Goal: Task Accomplishment & Management: Complete application form

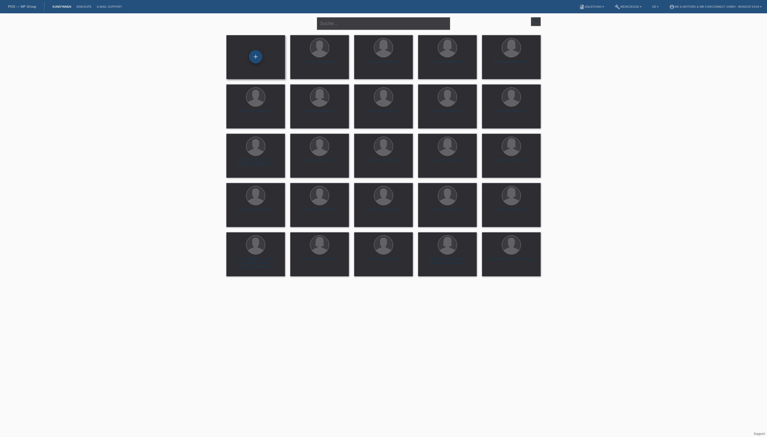
click at [256, 55] on div "+" at bounding box center [255, 56] width 13 height 13
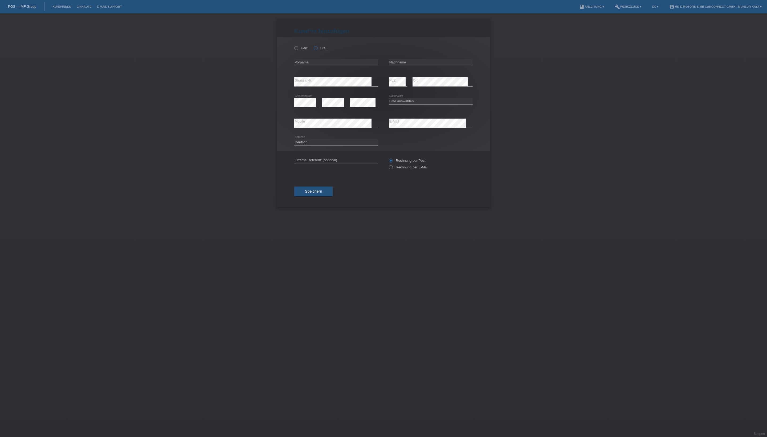
click at [313, 45] on icon at bounding box center [313, 45] width 0 height 0
click at [317, 50] on input "Frau" at bounding box center [315, 47] width 3 height 3
radio input "true"
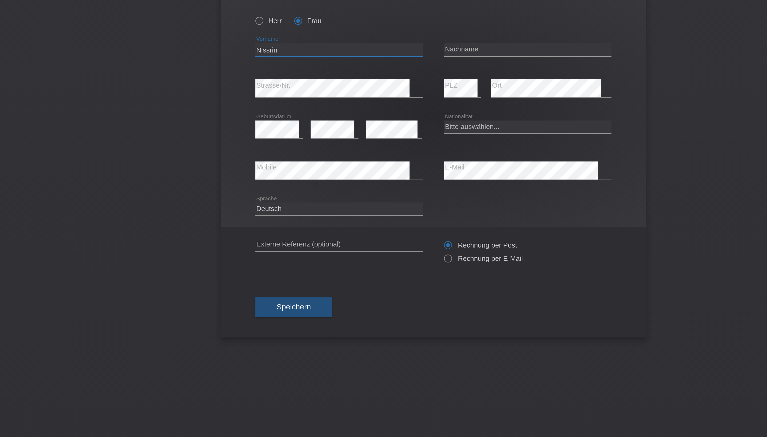
type input "[PERSON_NAME]"
type input "Karmoun"
select select "MA"
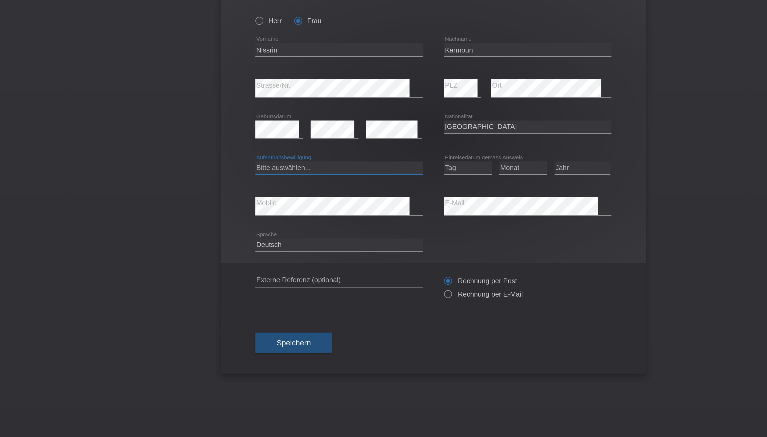
select select "B"
select select "01"
select select "09"
select select "2022"
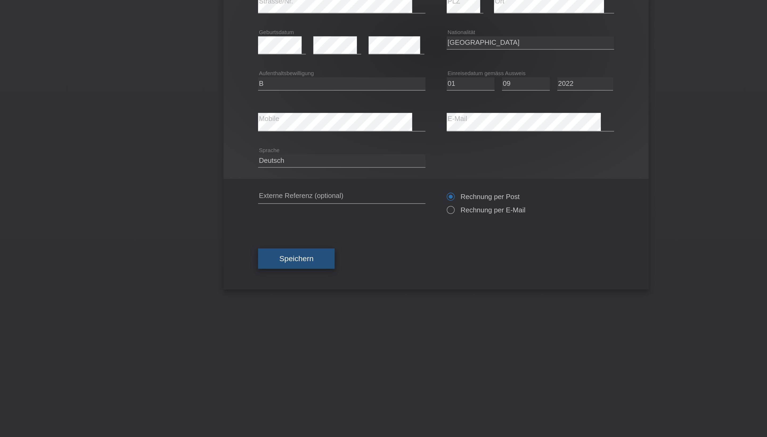
click at [305, 207] on span "Speichern" at bounding box center [313, 209] width 17 height 4
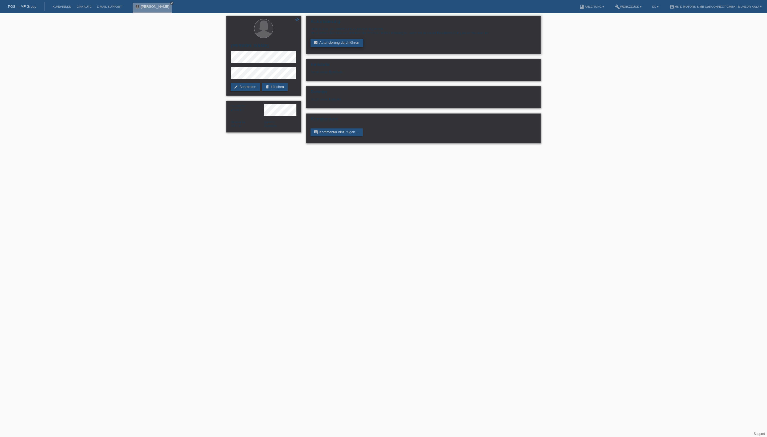
click at [342, 47] on link "assignment_turned_in Autorisierung durchführen" at bounding box center [336, 43] width 52 height 8
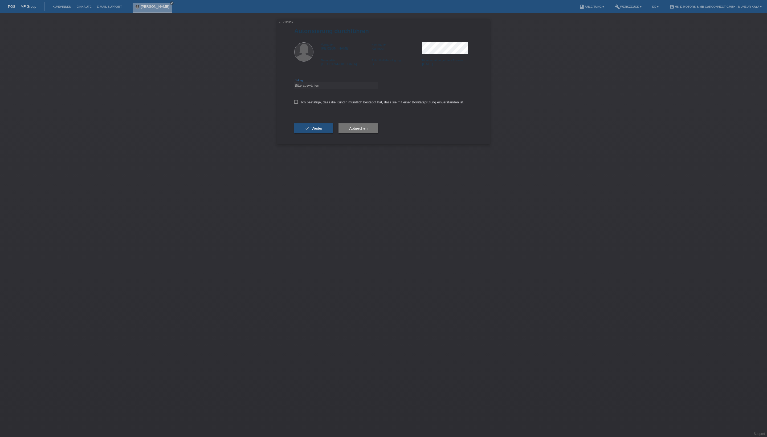
select select "3"
click at [345, 104] on label "Ich bestätige, dass die Kundin mündlich bestätigt hat, dass sie mit einer Bonit…" at bounding box center [379, 102] width 170 height 4
click at [298, 104] on input "Ich bestätige, dass die Kundin mündlich bestätigt hat, dass sie mit einer Bonit…" at bounding box center [295, 101] width 3 height 3
checkbox input "true"
click at [333, 133] on button "check Weiter" at bounding box center [313, 128] width 39 height 10
